Goal: Task Accomplishment & Management: Use online tool/utility

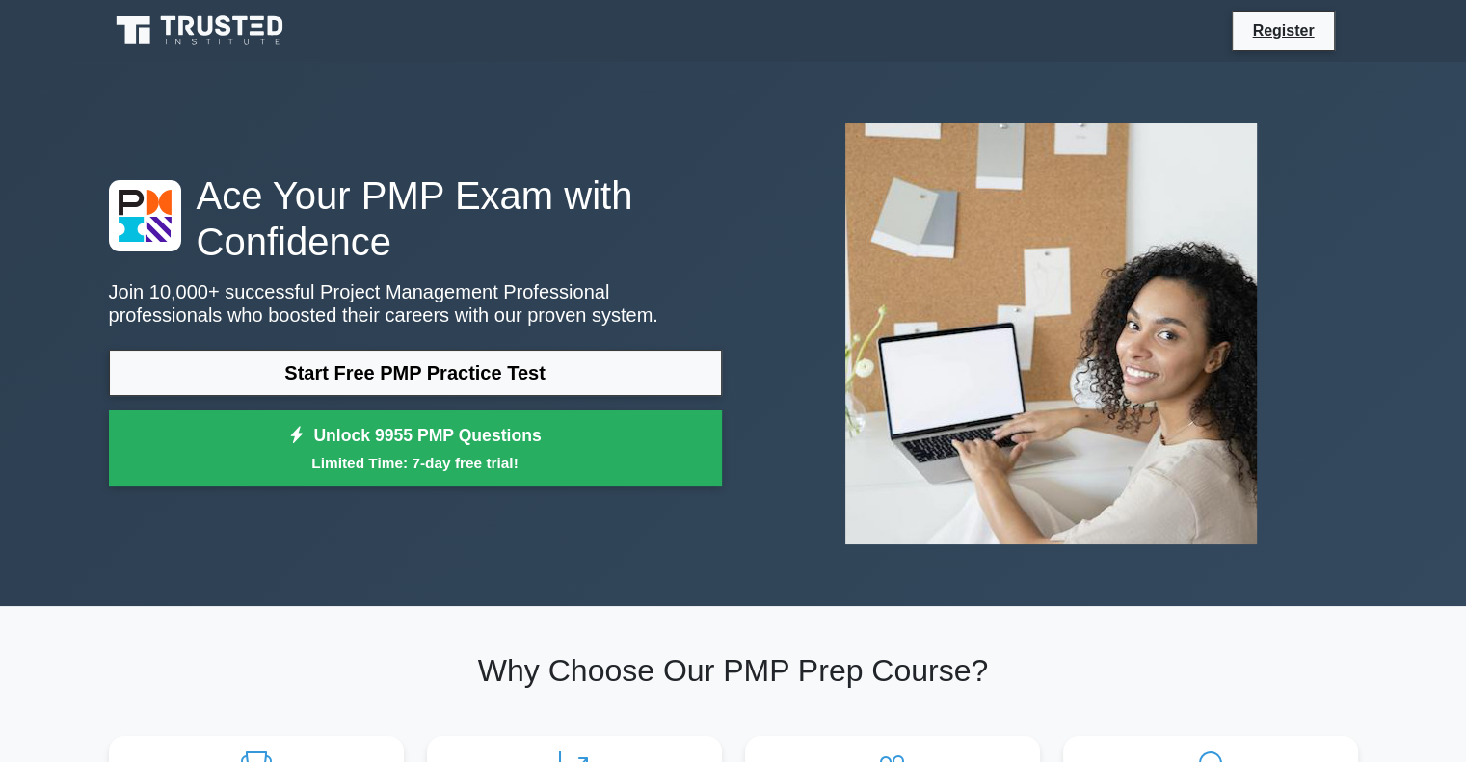
click at [498, 346] on div "Ace Your PMP Exam with Confidence Join 10,000+ successful Project Management Pr…" at bounding box center [415, 335] width 636 height 325
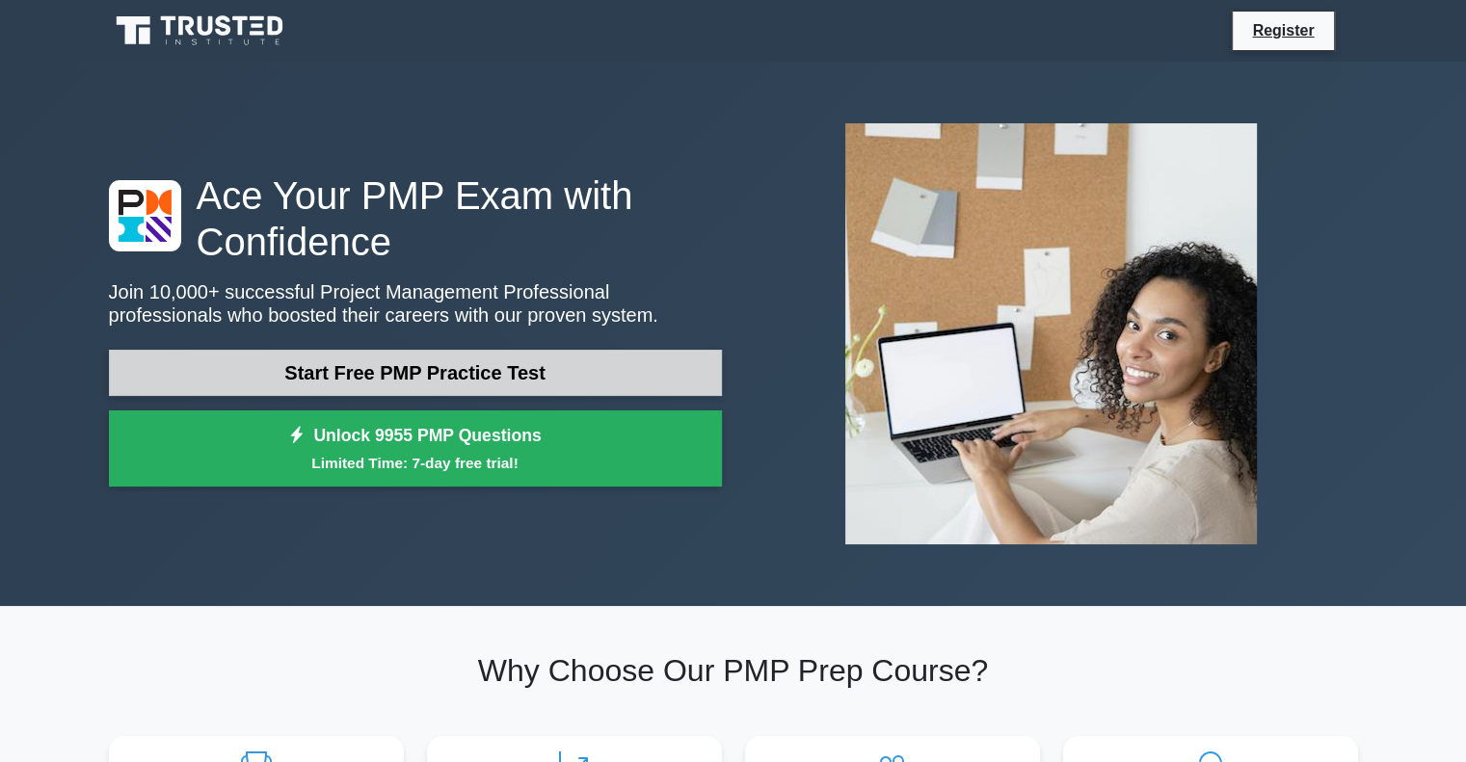
click at [520, 361] on link "Start Free PMP Practice Test" at bounding box center [415, 373] width 613 height 46
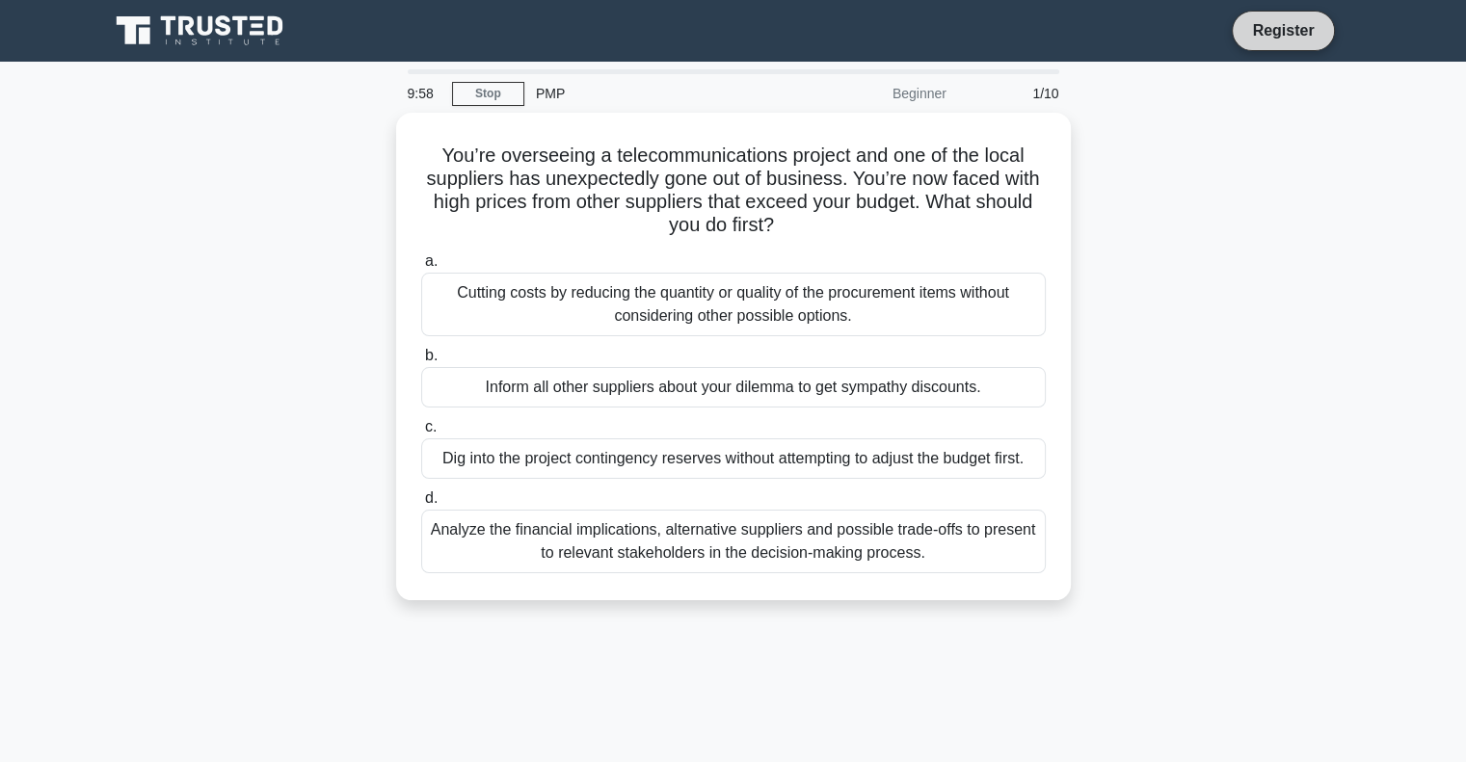
click at [1262, 25] on link "Register" at bounding box center [1283, 30] width 85 height 24
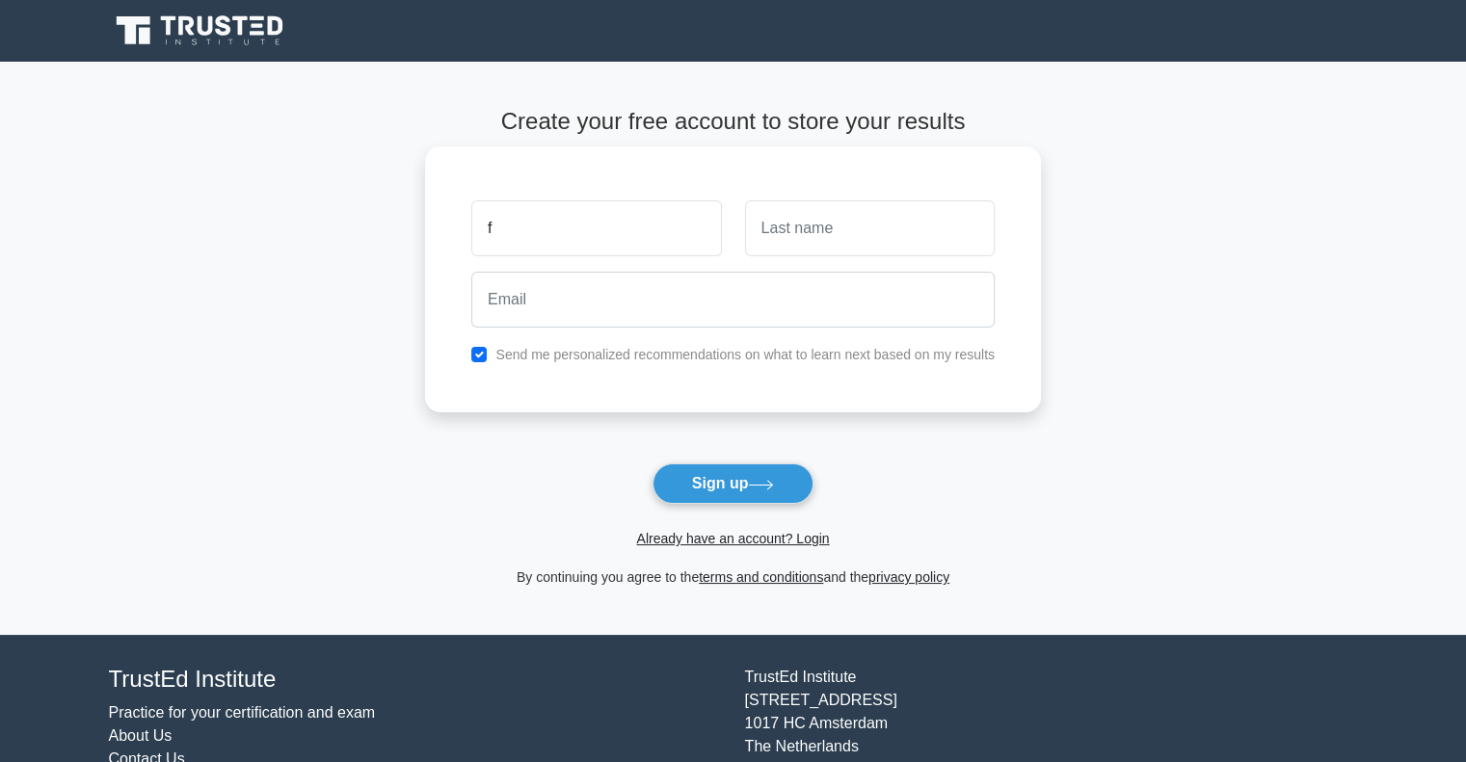
type input "Fazila"
click at [794, 264] on div "Fazila Send me personalized recommendations on what to learn next based on my r…" at bounding box center [733, 280] width 616 height 266
click at [794, 238] on input "text" at bounding box center [870, 228] width 250 height 56
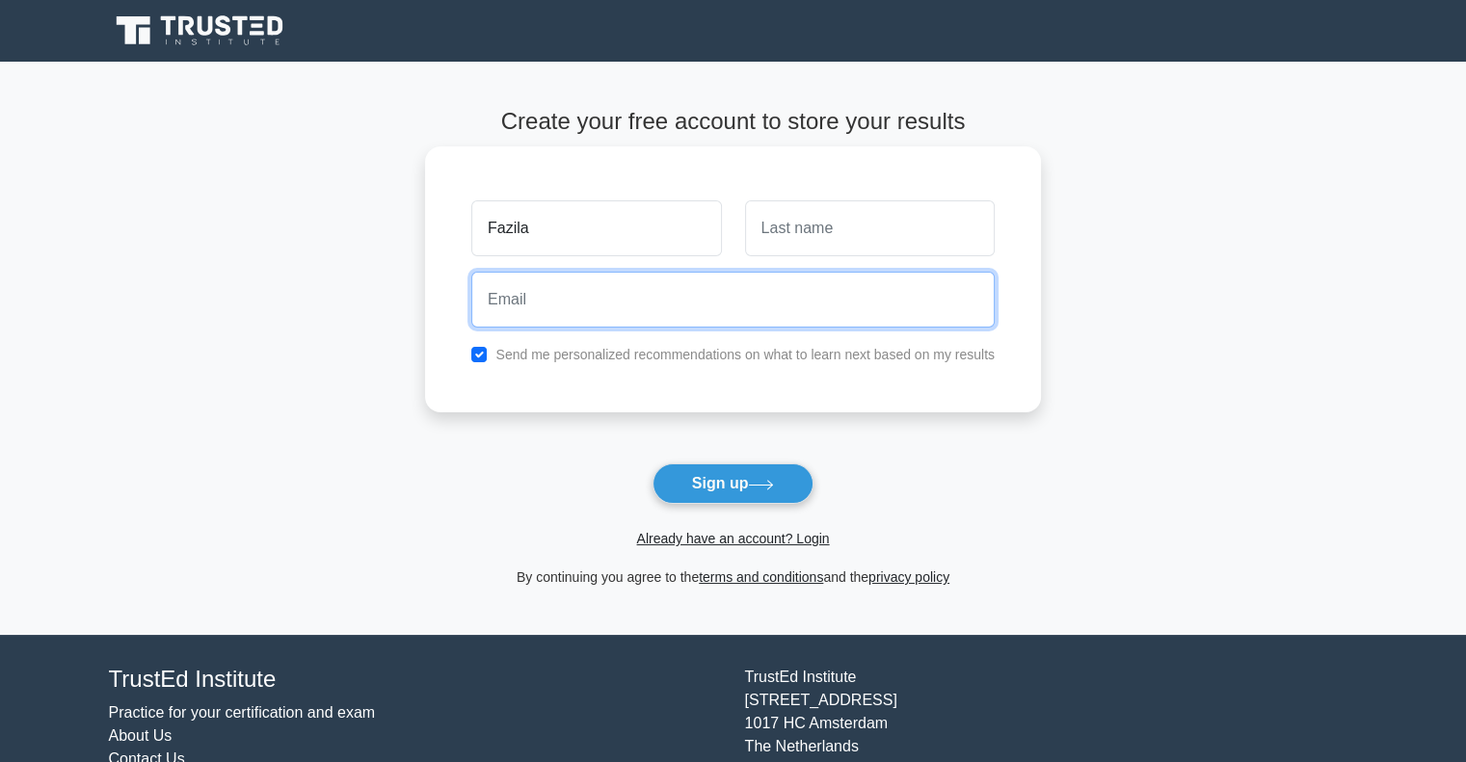
click at [833, 283] on input "email" at bounding box center [732, 300] width 523 height 56
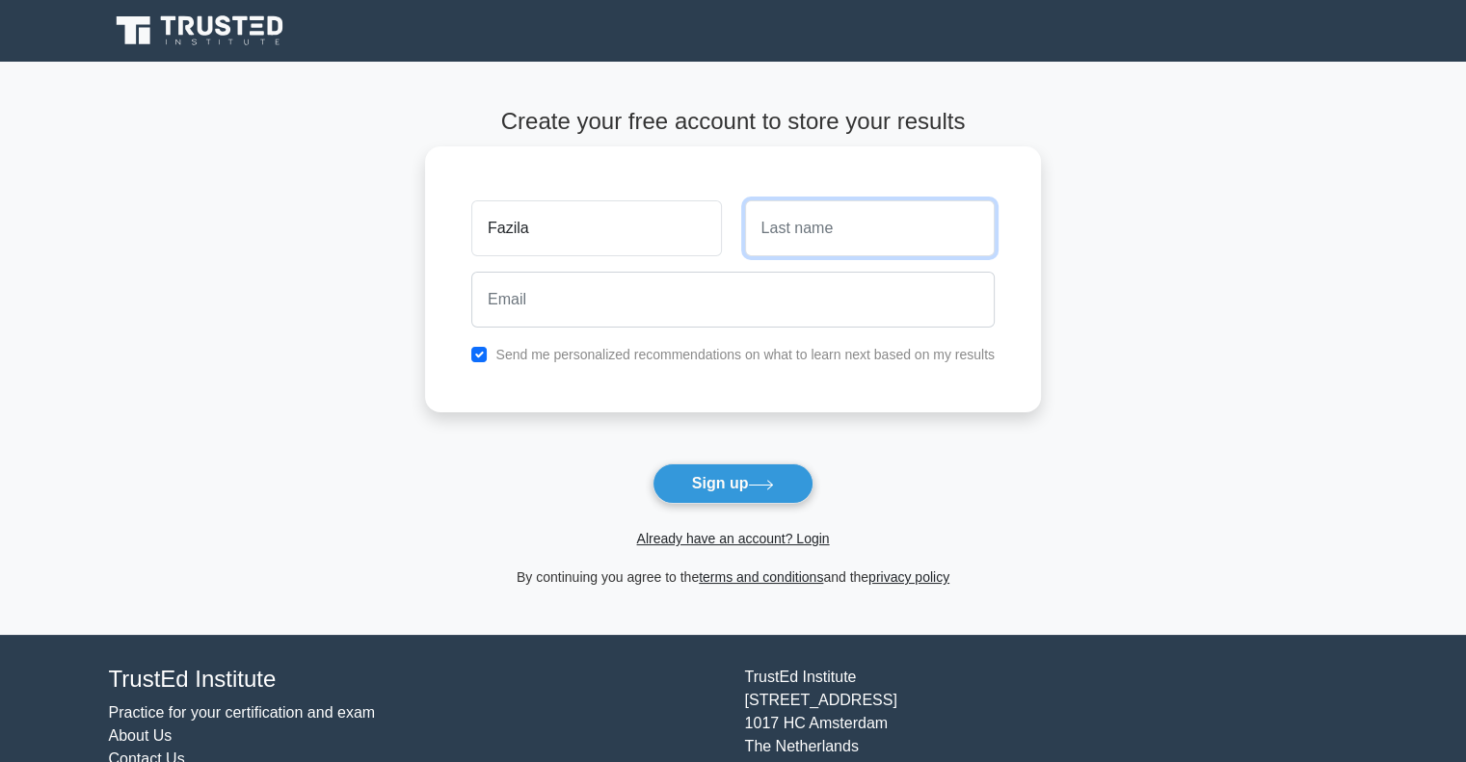
click at [846, 243] on input "text" at bounding box center [870, 228] width 250 height 56
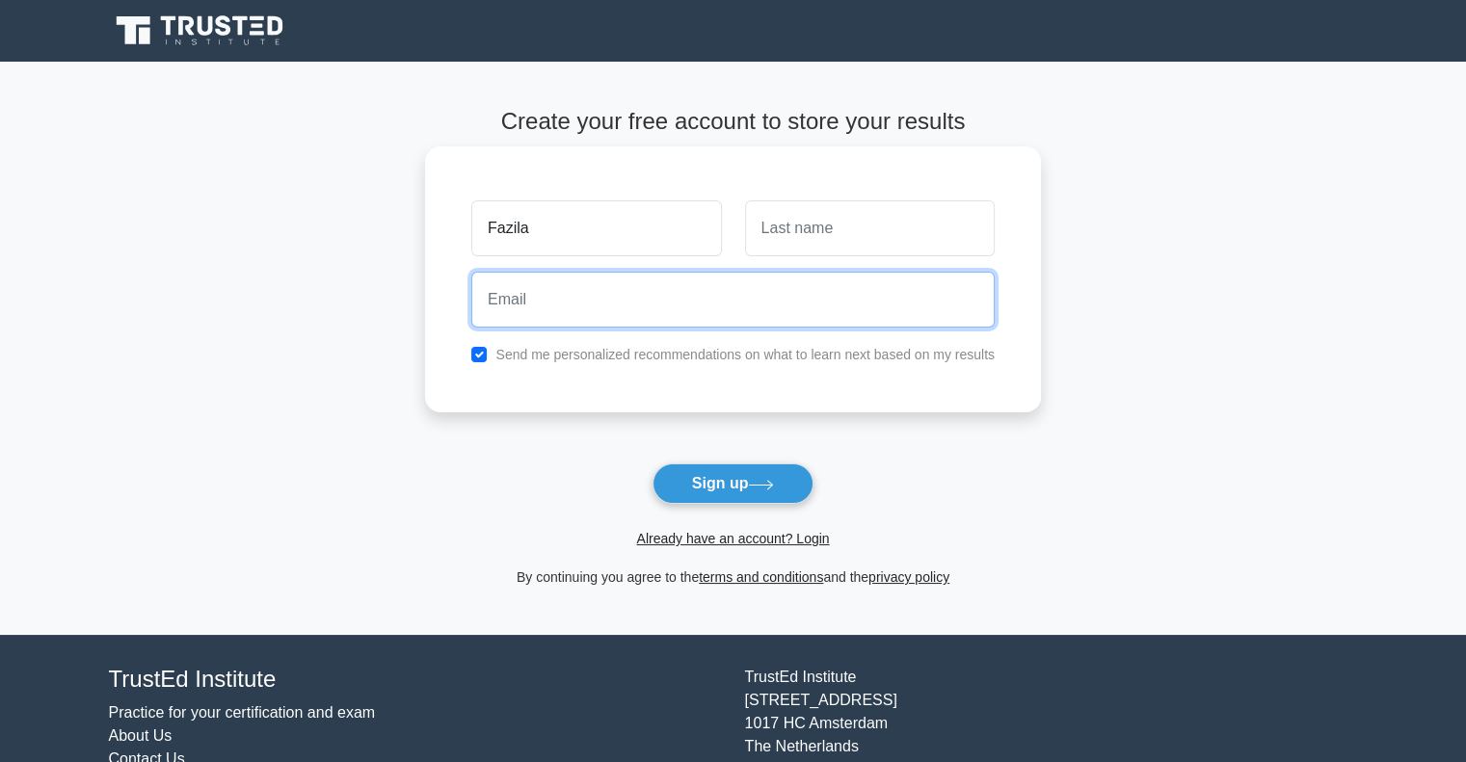
click at [815, 293] on input "email" at bounding box center [732, 300] width 523 height 56
type input "aghayeva.fazilaa@gmail.com"
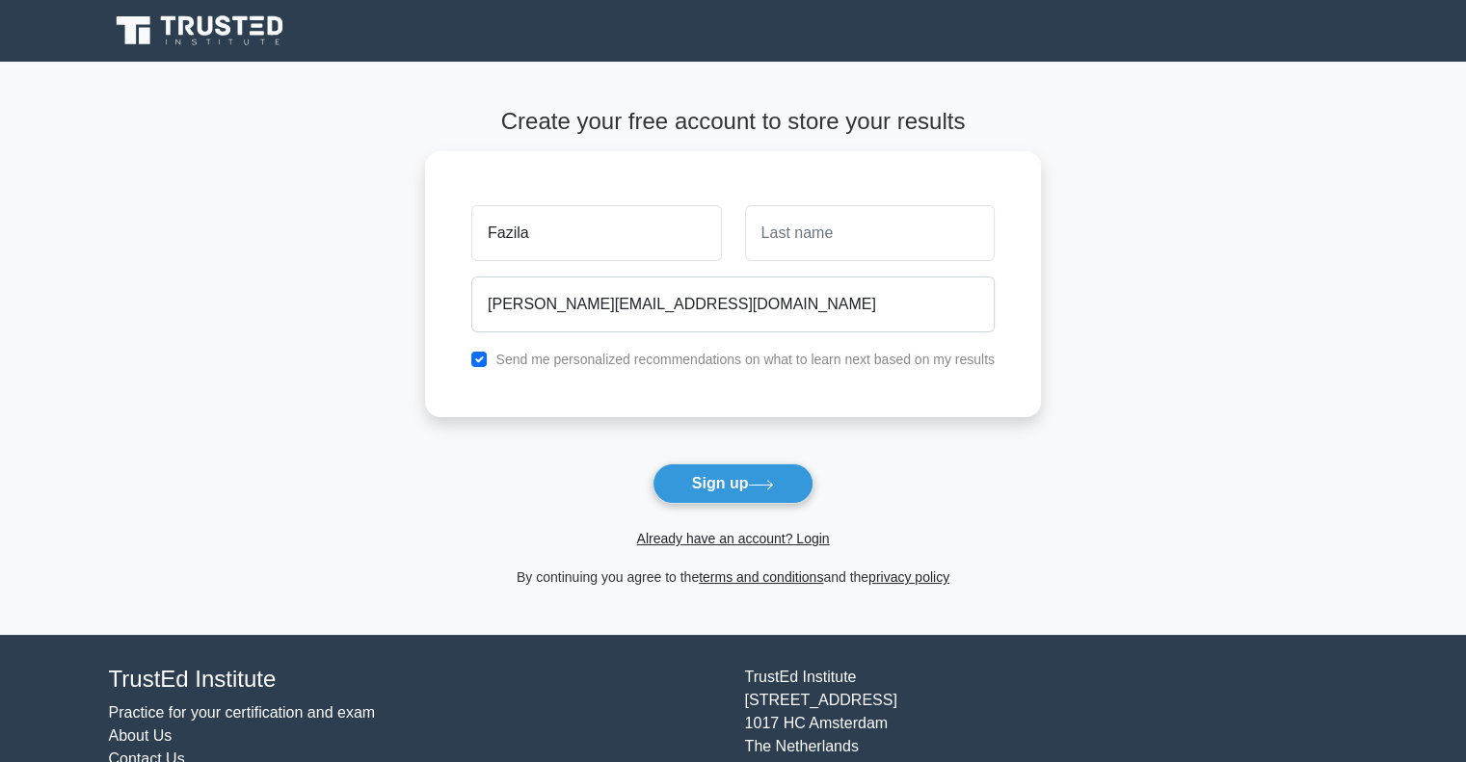
click at [716, 524] on div "Already have an account? Login" at bounding box center [733, 527] width 616 height 46
click at [725, 535] on link "Already have an account? Login" at bounding box center [732, 538] width 193 height 15
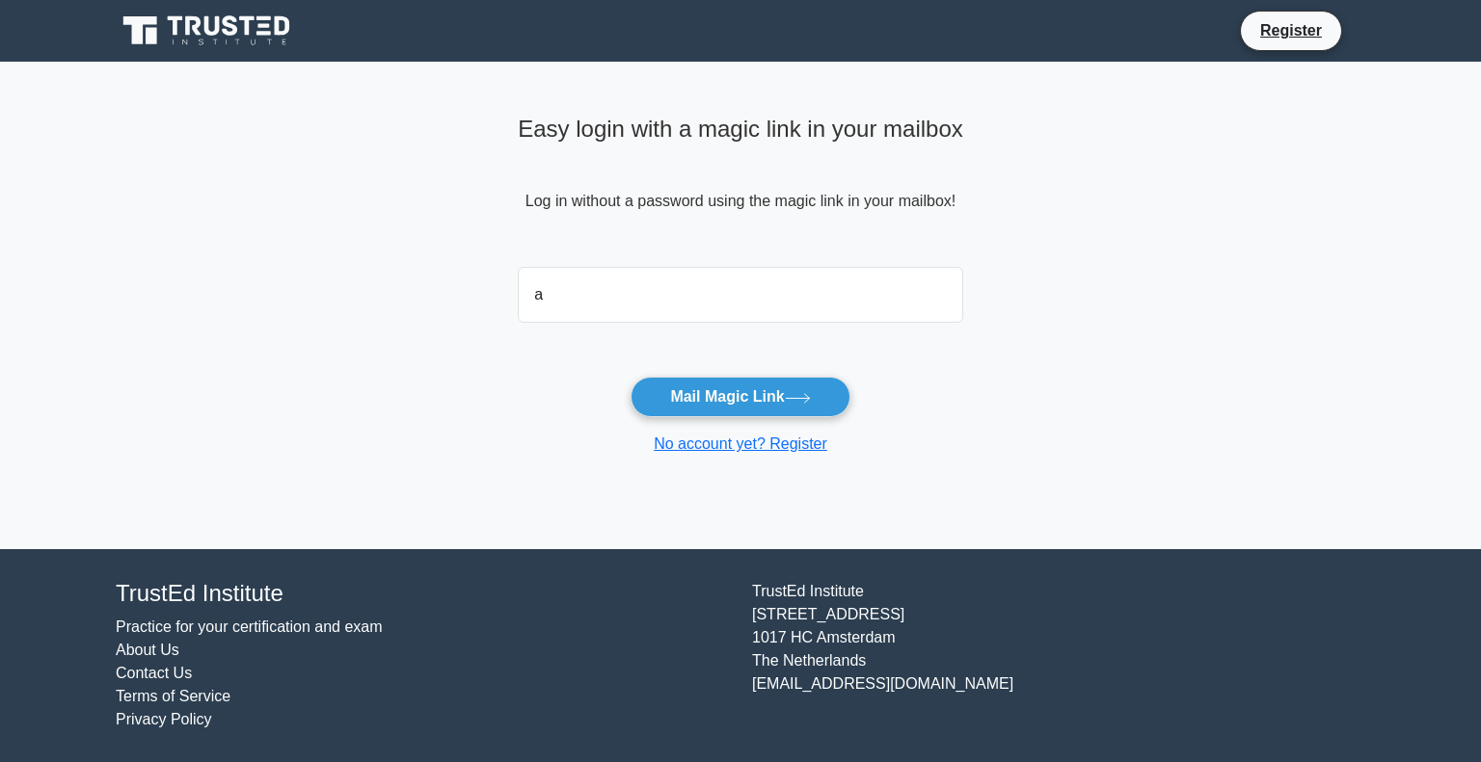
type input "aghayeva.fazilaa@gmail.com"
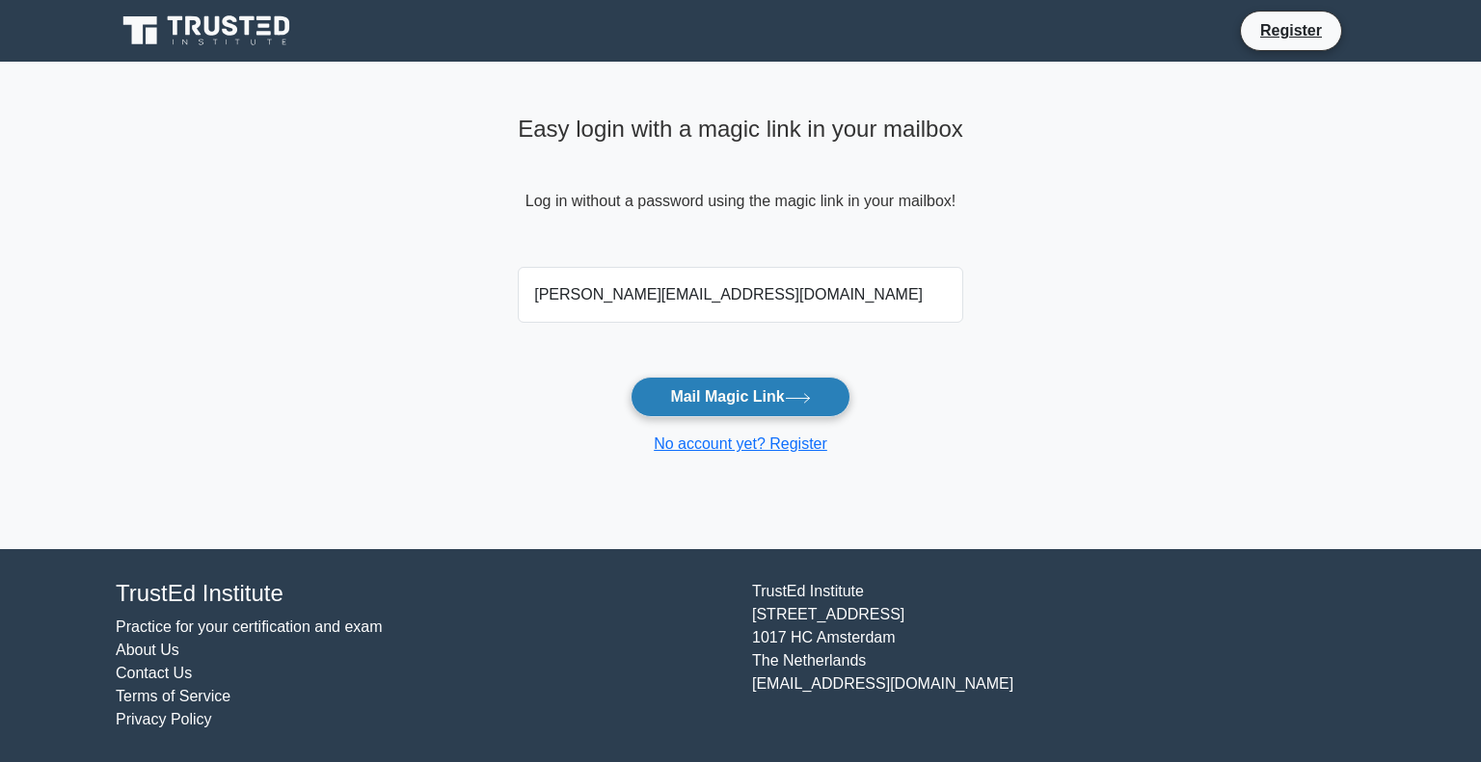
click at [740, 398] on button "Mail Magic Link" at bounding box center [739, 397] width 219 height 40
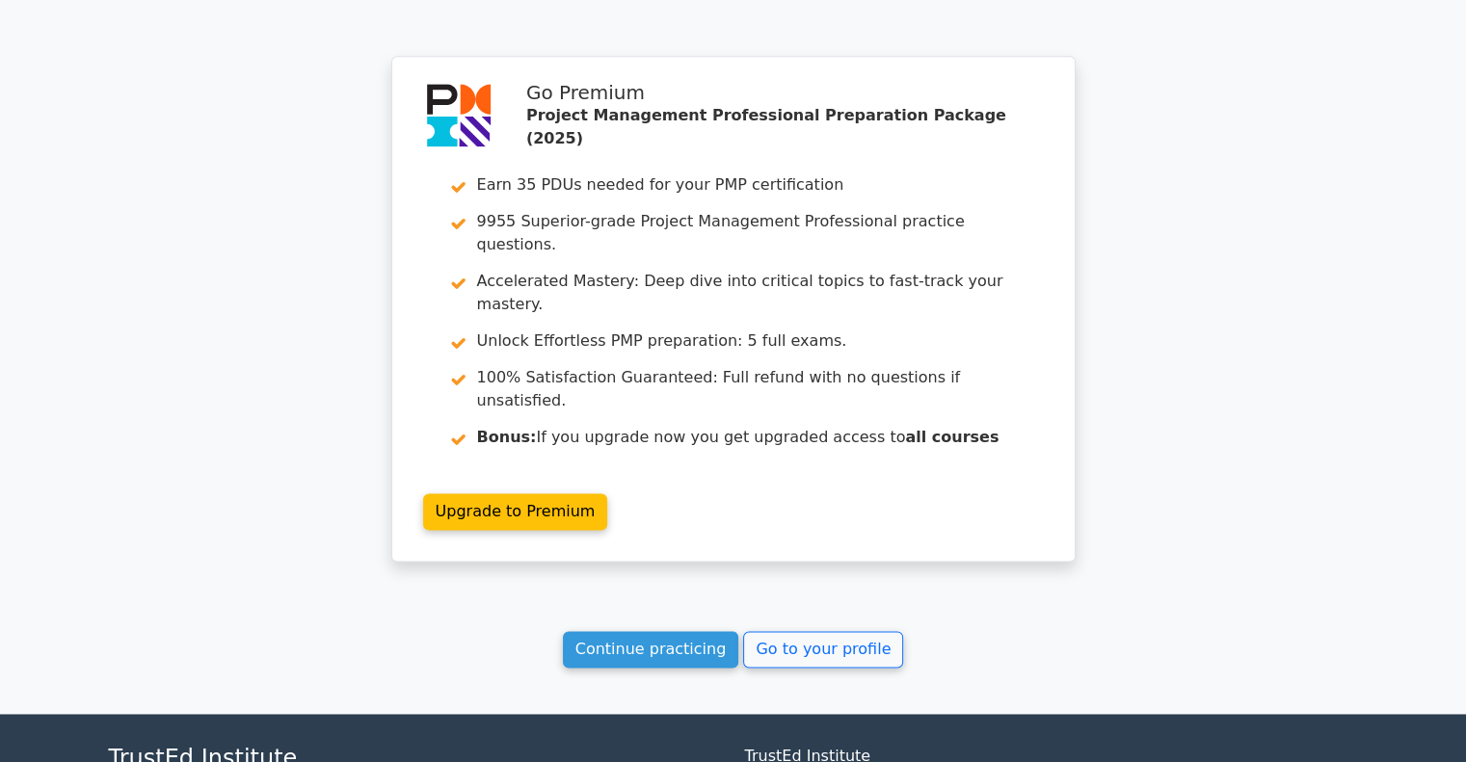
scroll to position [2676, 0]
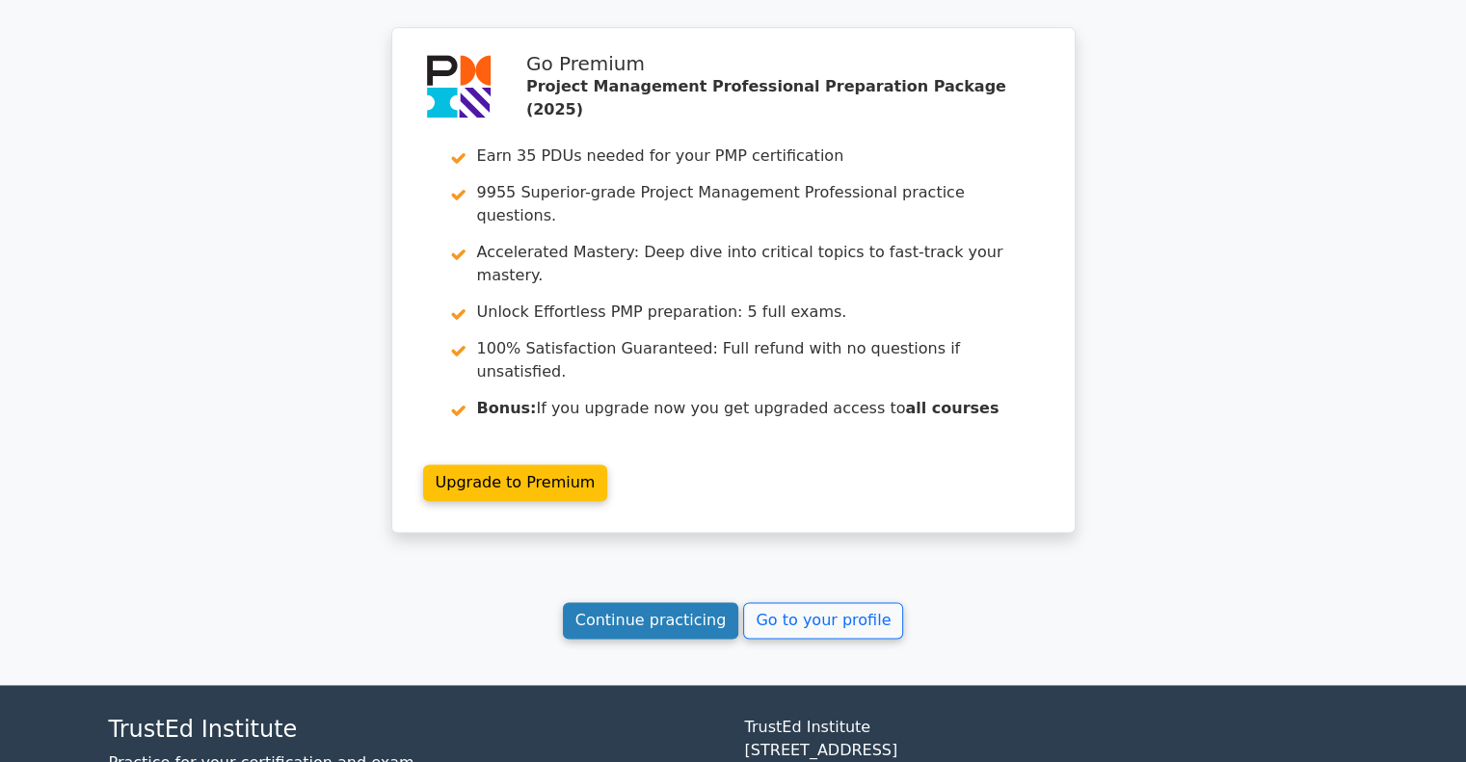
click at [621, 602] on link "Continue practicing" at bounding box center [651, 620] width 176 height 37
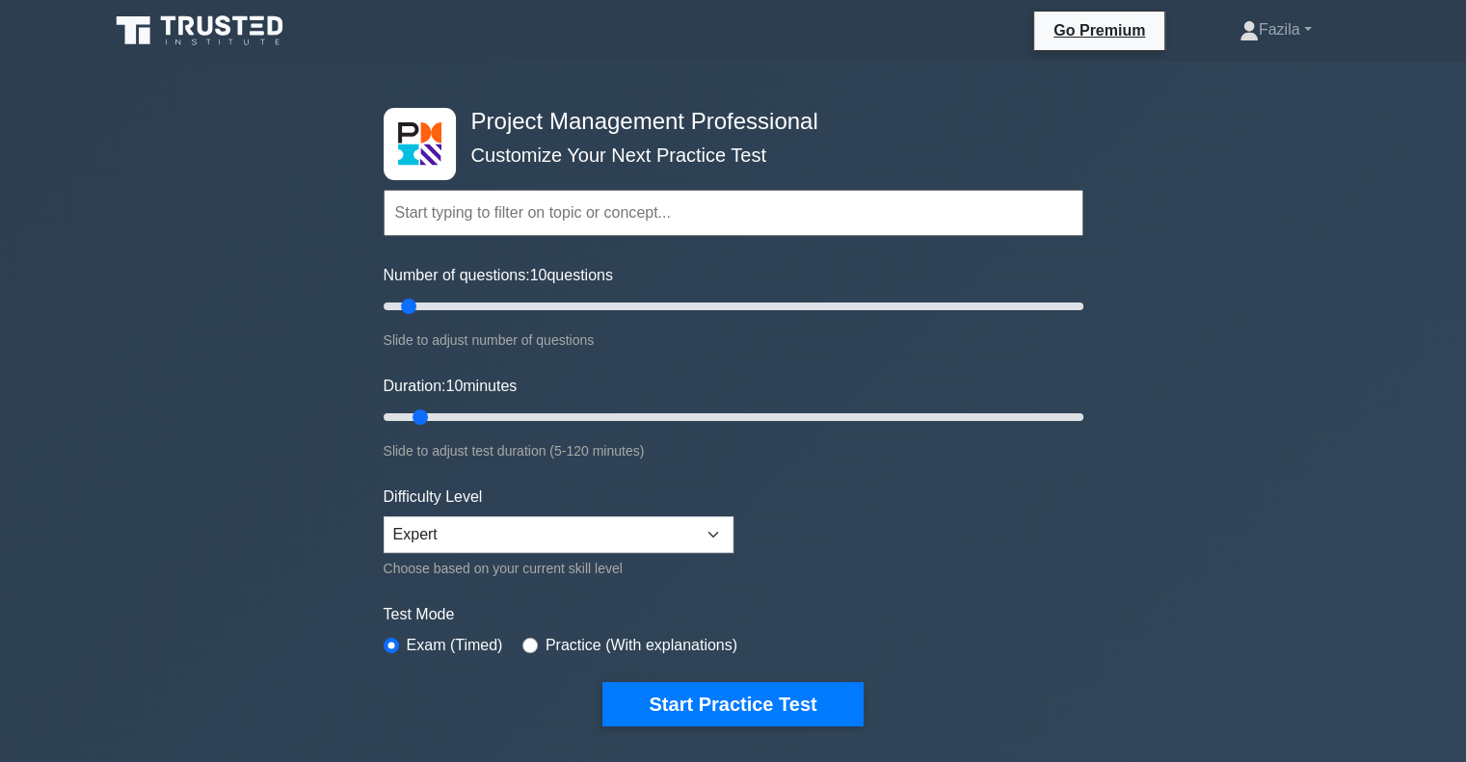
click at [494, 207] on input "text" at bounding box center [734, 213] width 700 height 46
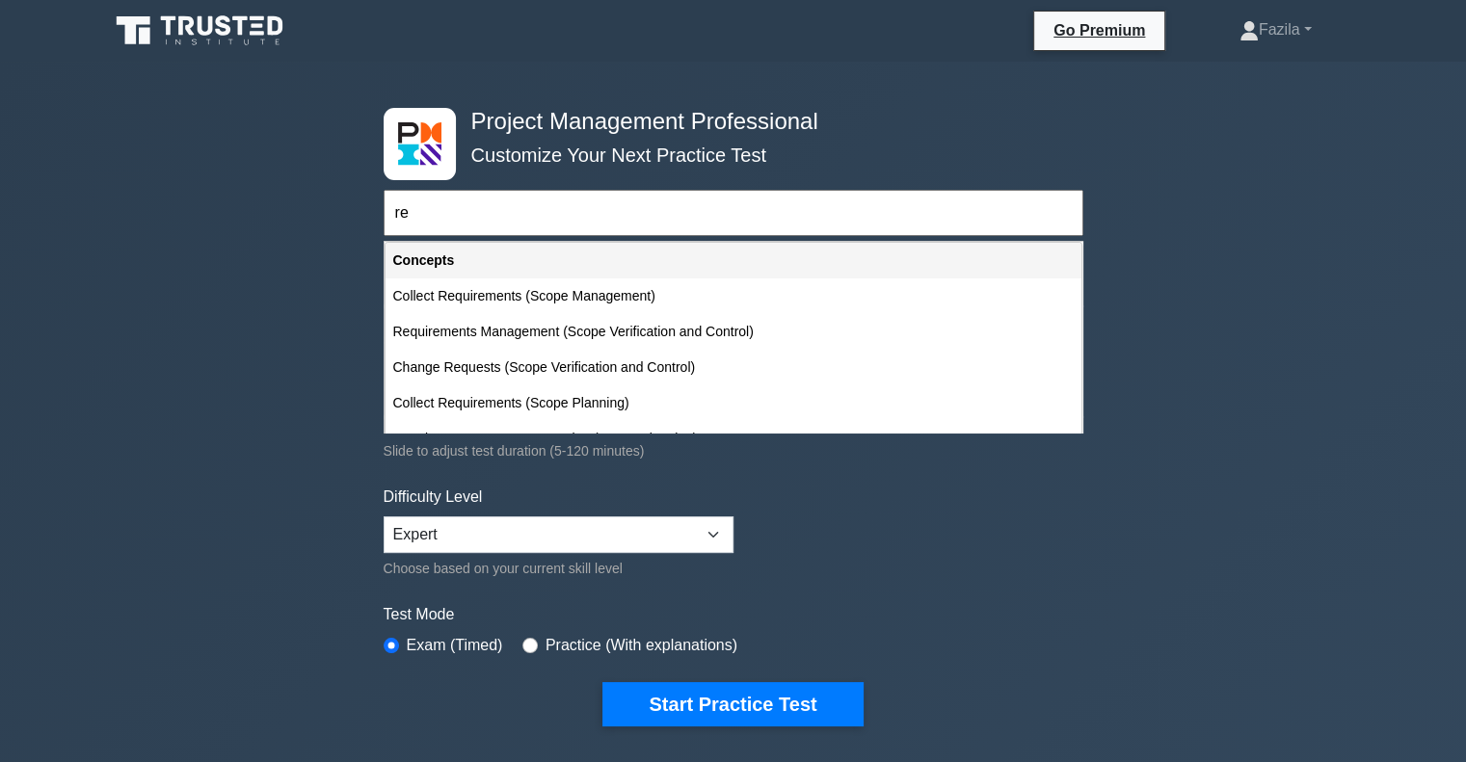
type input "r"
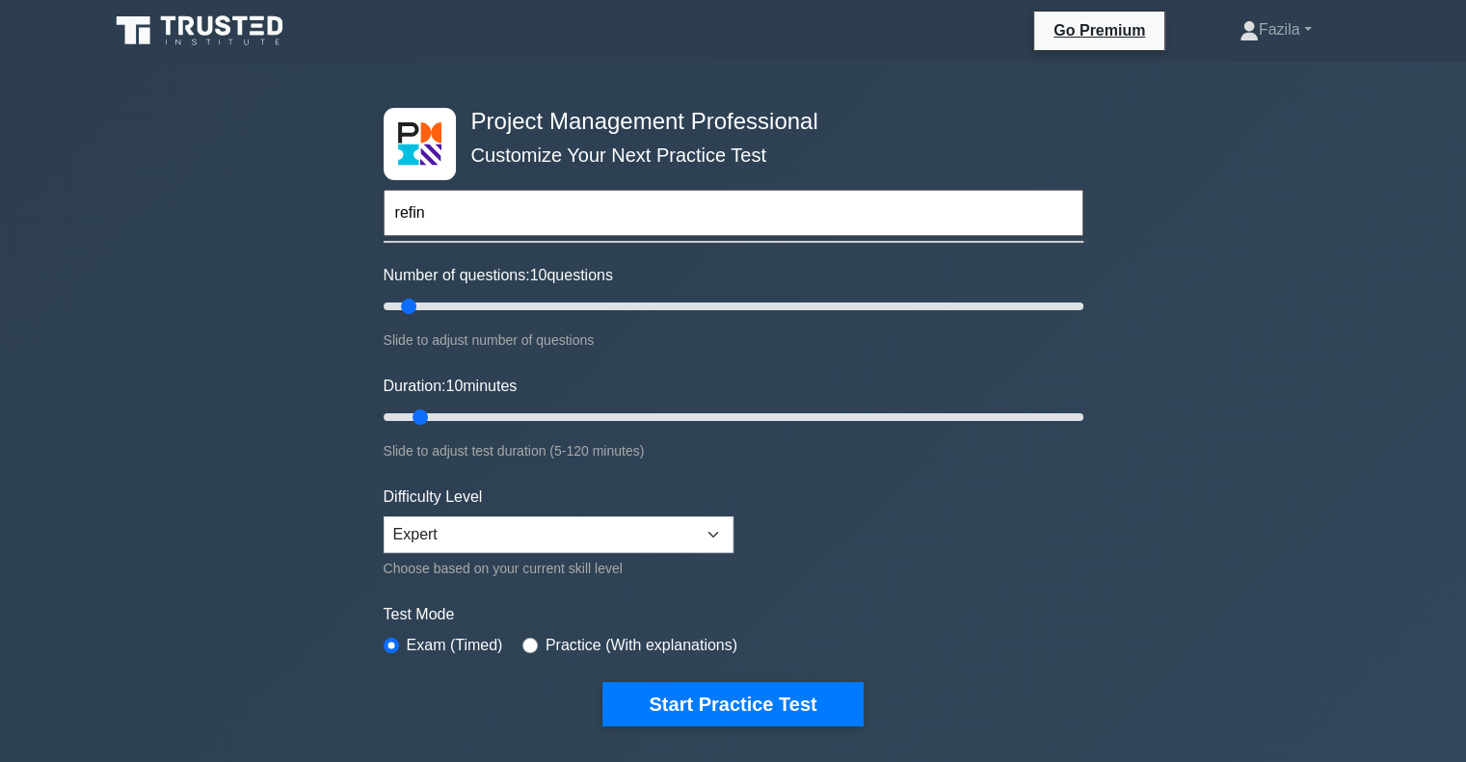
type input "refin"
